Goal: Find specific page/section: Find specific page/section

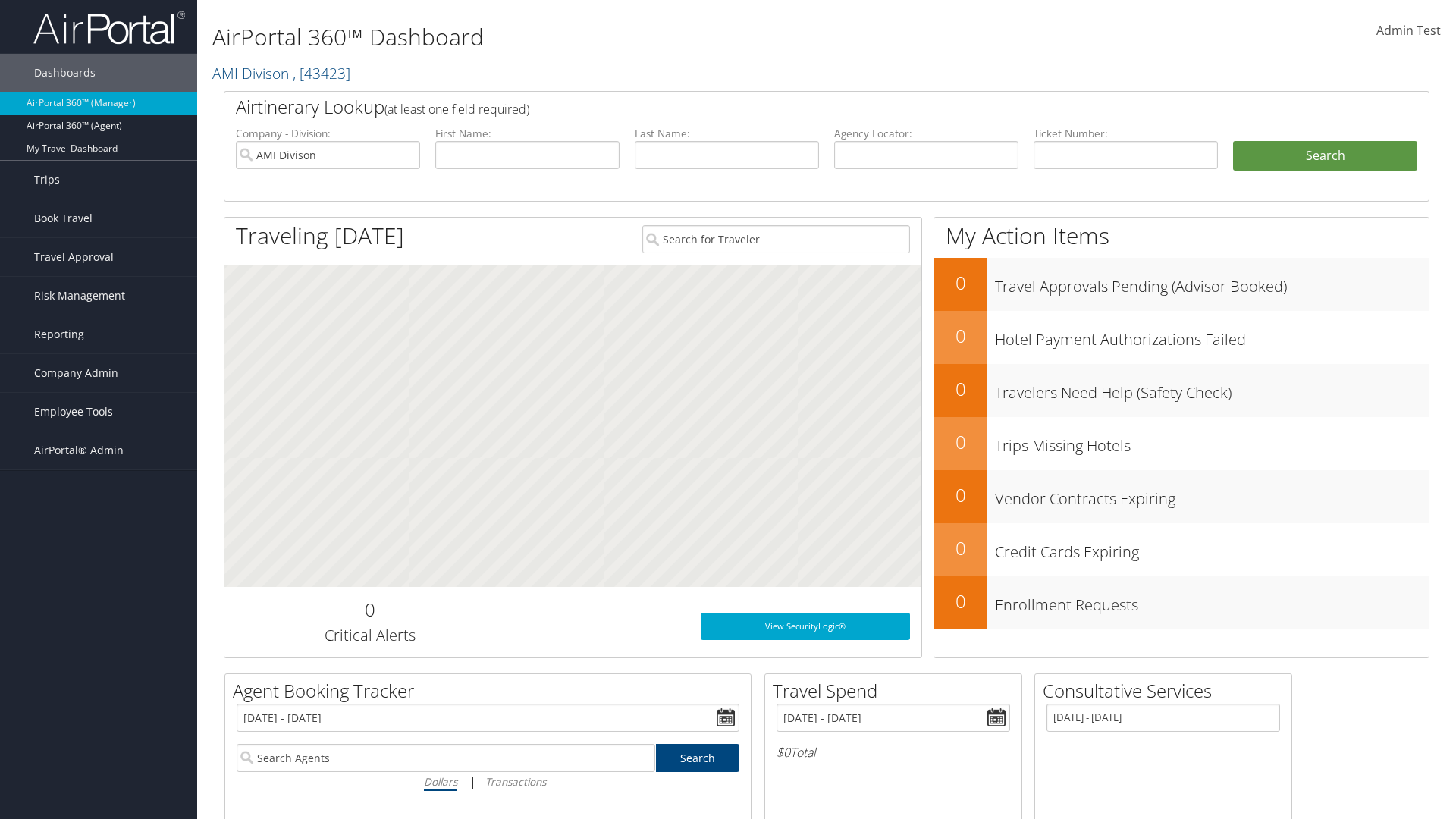
click at [99, 373] on span "Company Admin" at bounding box center [77, 373] width 85 height 38
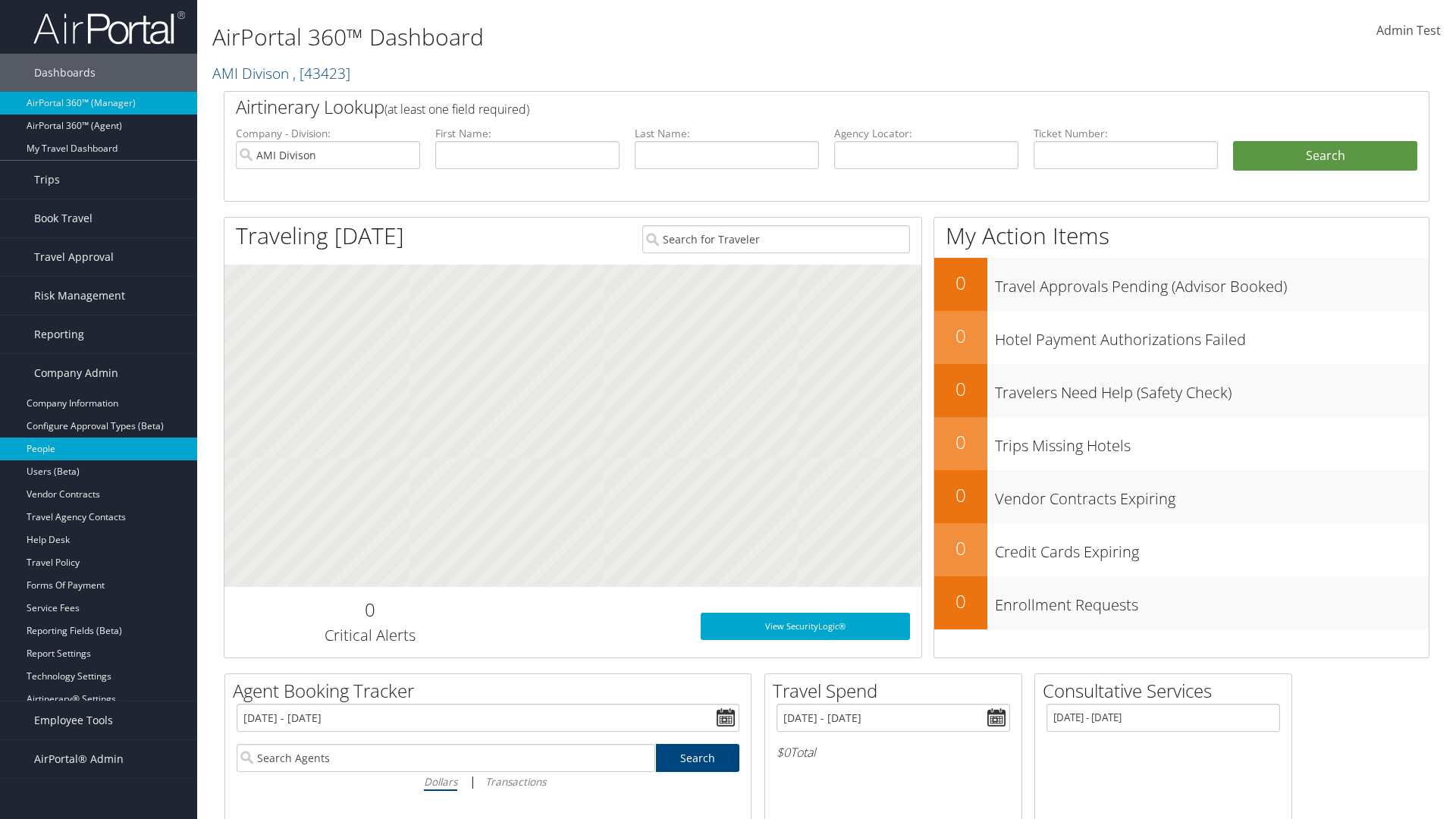
click at [99, 449] on link "People" at bounding box center [98, 448] width 197 height 22
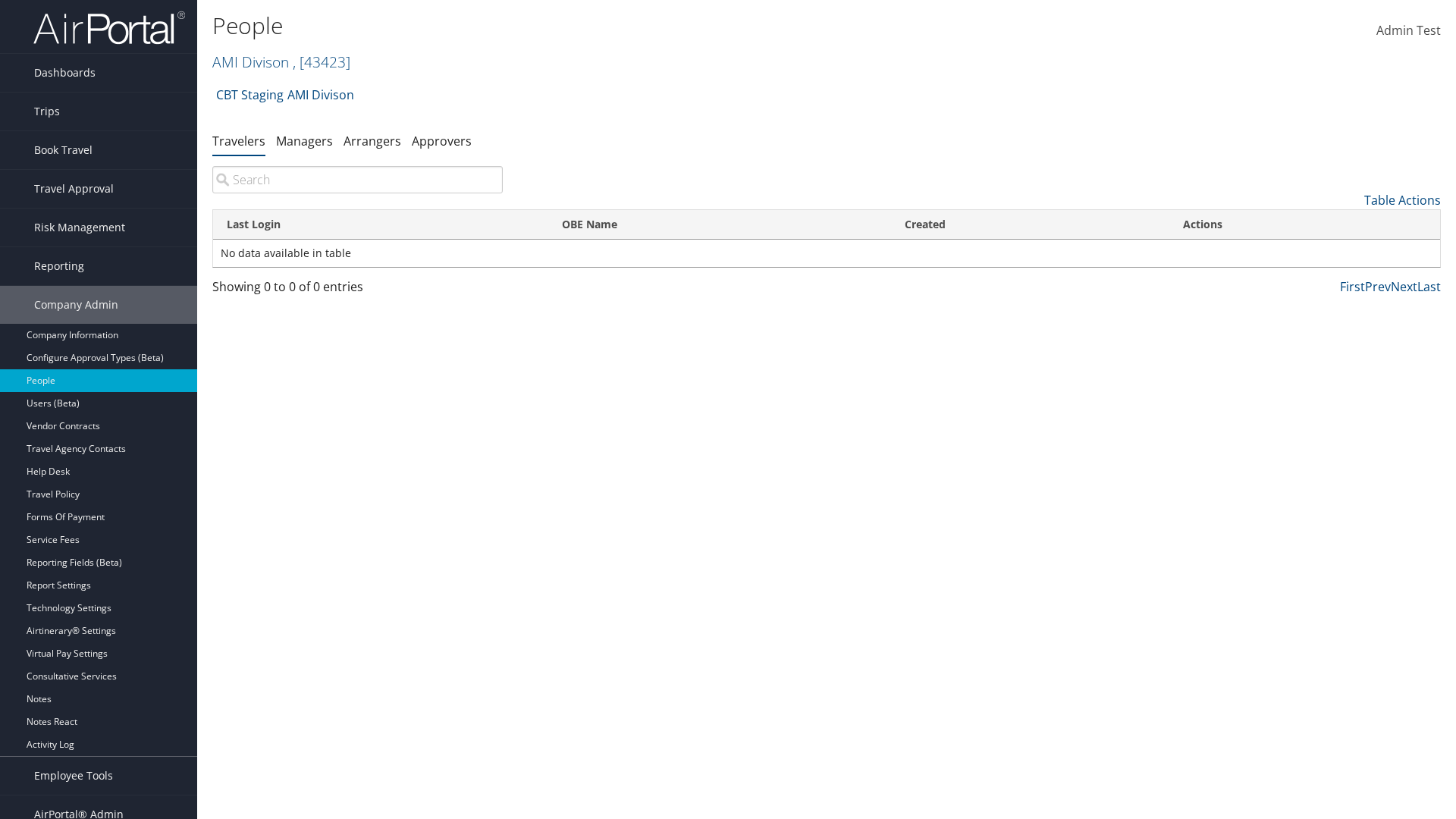
click at [357, 180] on input "search" at bounding box center [357, 179] width 291 height 27
type input "No data available in table"
